Goal: Transaction & Acquisition: Download file/media

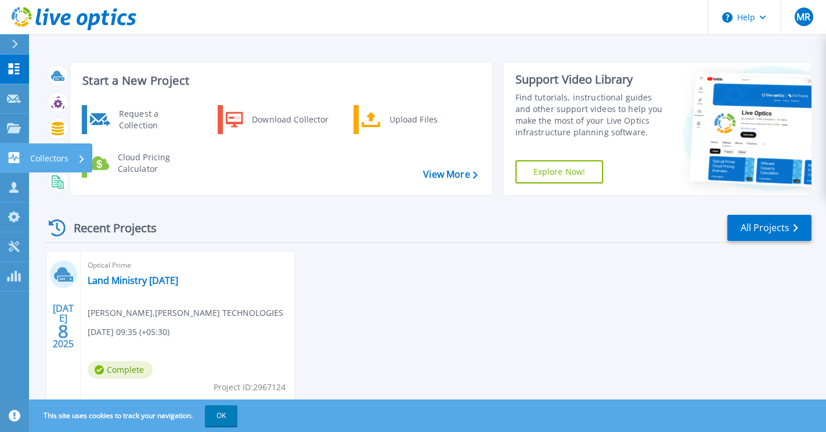
click at [16, 149] on link "Collectors Collectors" at bounding box center [14, 158] width 29 height 30
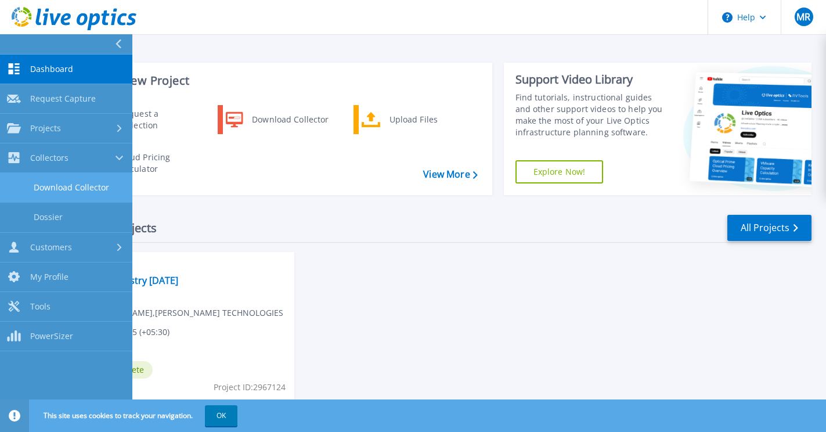
click at [82, 181] on link "Download Collector" at bounding box center [66, 188] width 132 height 30
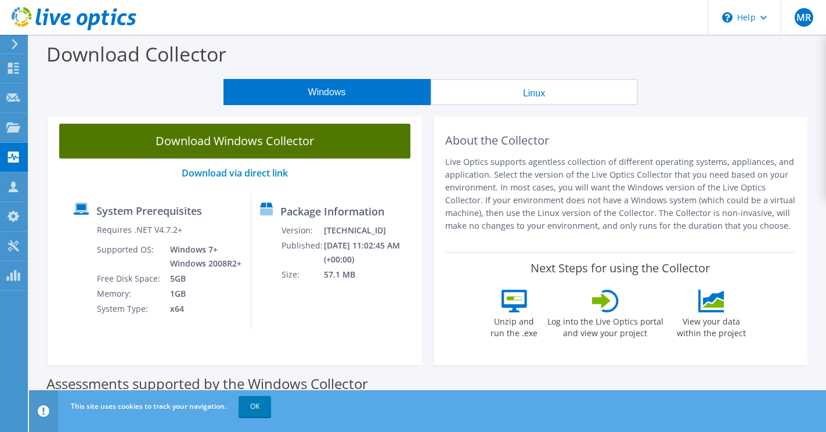
click at [216, 149] on link "Download Windows Collector" at bounding box center [234, 141] width 351 height 35
